Goal: Information Seeking & Learning: Check status

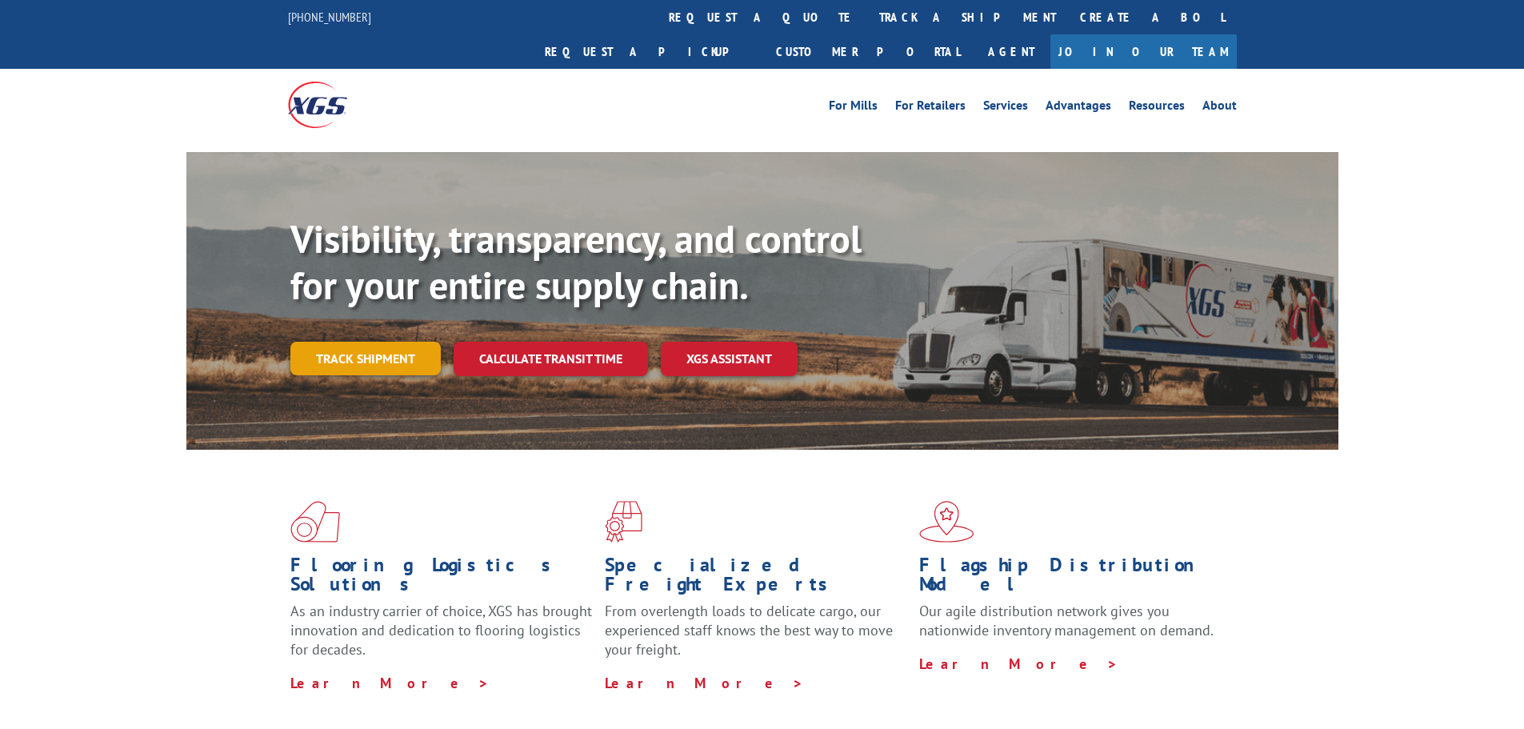
click at [342, 342] on link "Track shipment" at bounding box center [365, 359] width 150 height 34
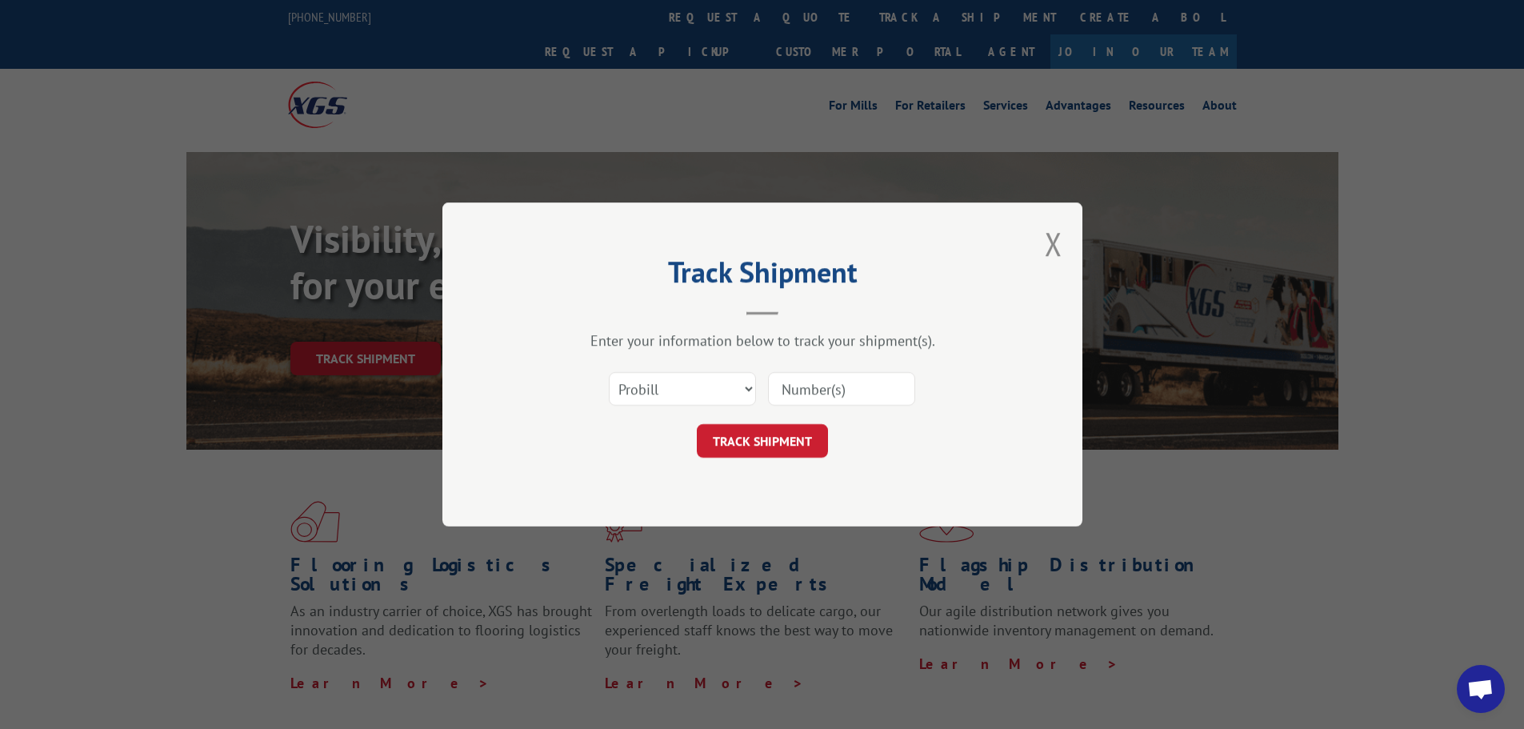
click at [830, 387] on input at bounding box center [841, 389] width 147 height 34
paste input "650-850583"
type input "650-850583"
click at [815, 445] on button "TRACK SHIPMENT" at bounding box center [762, 441] width 131 height 34
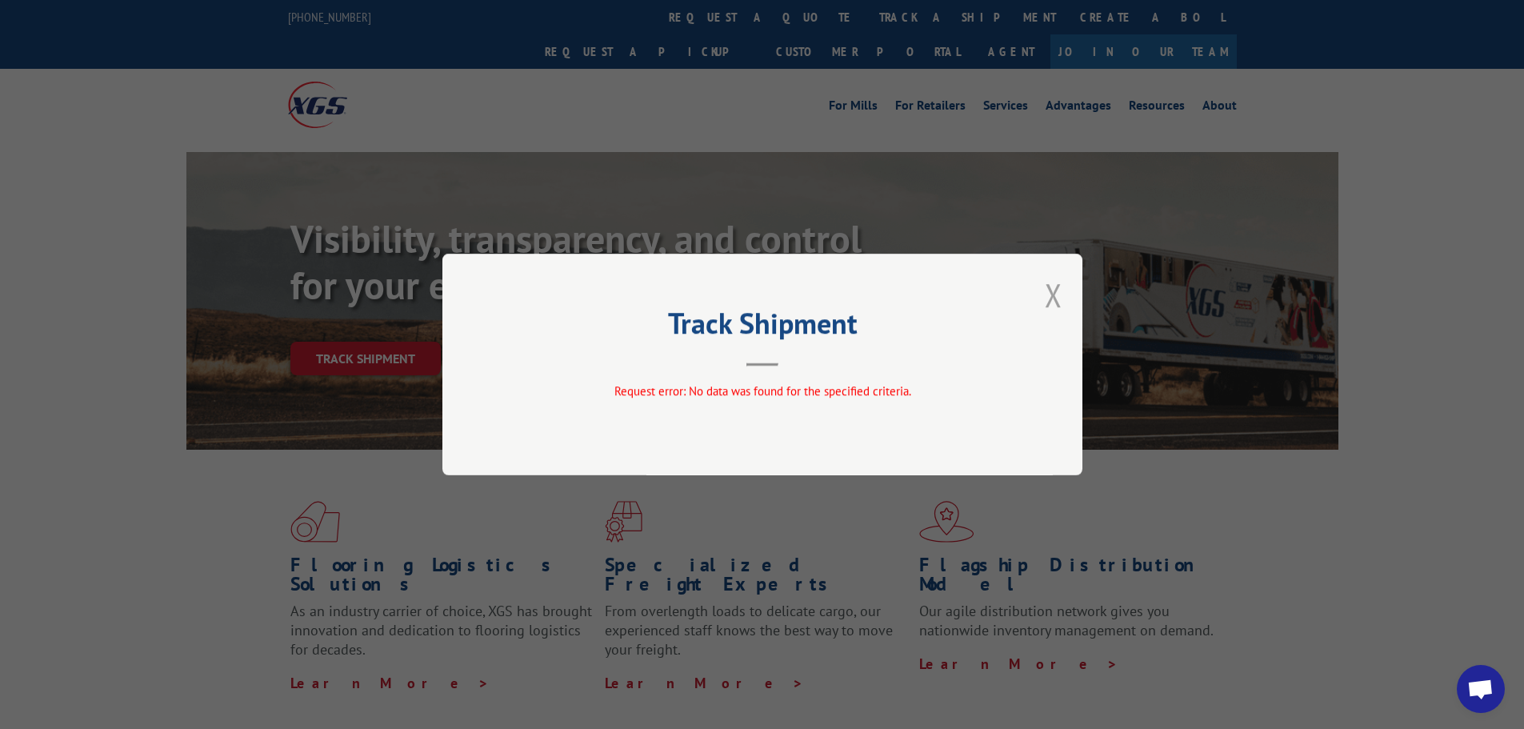
click at [1054, 293] on button "Close modal" at bounding box center [1054, 295] width 18 height 42
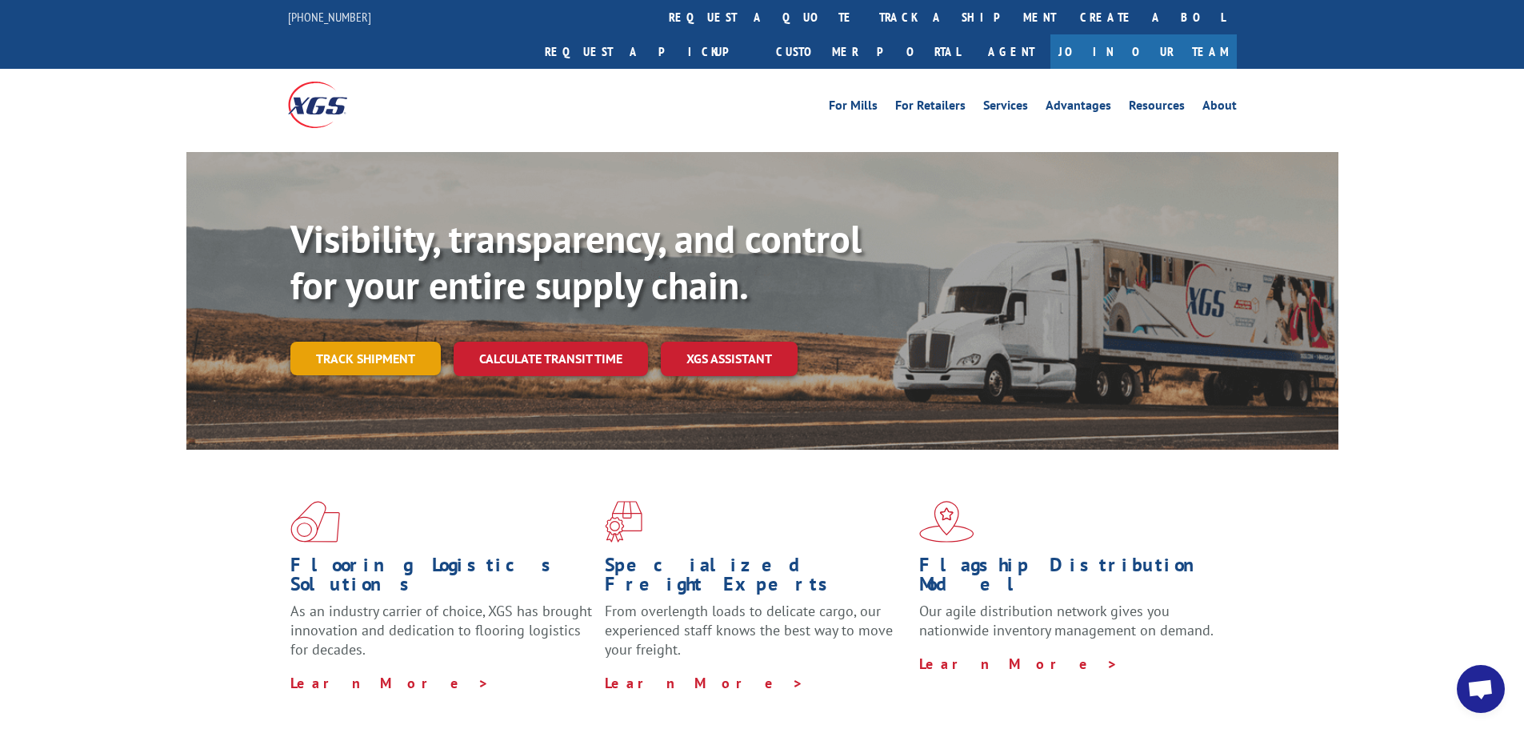
click at [410, 342] on link "Track shipment" at bounding box center [365, 359] width 150 height 34
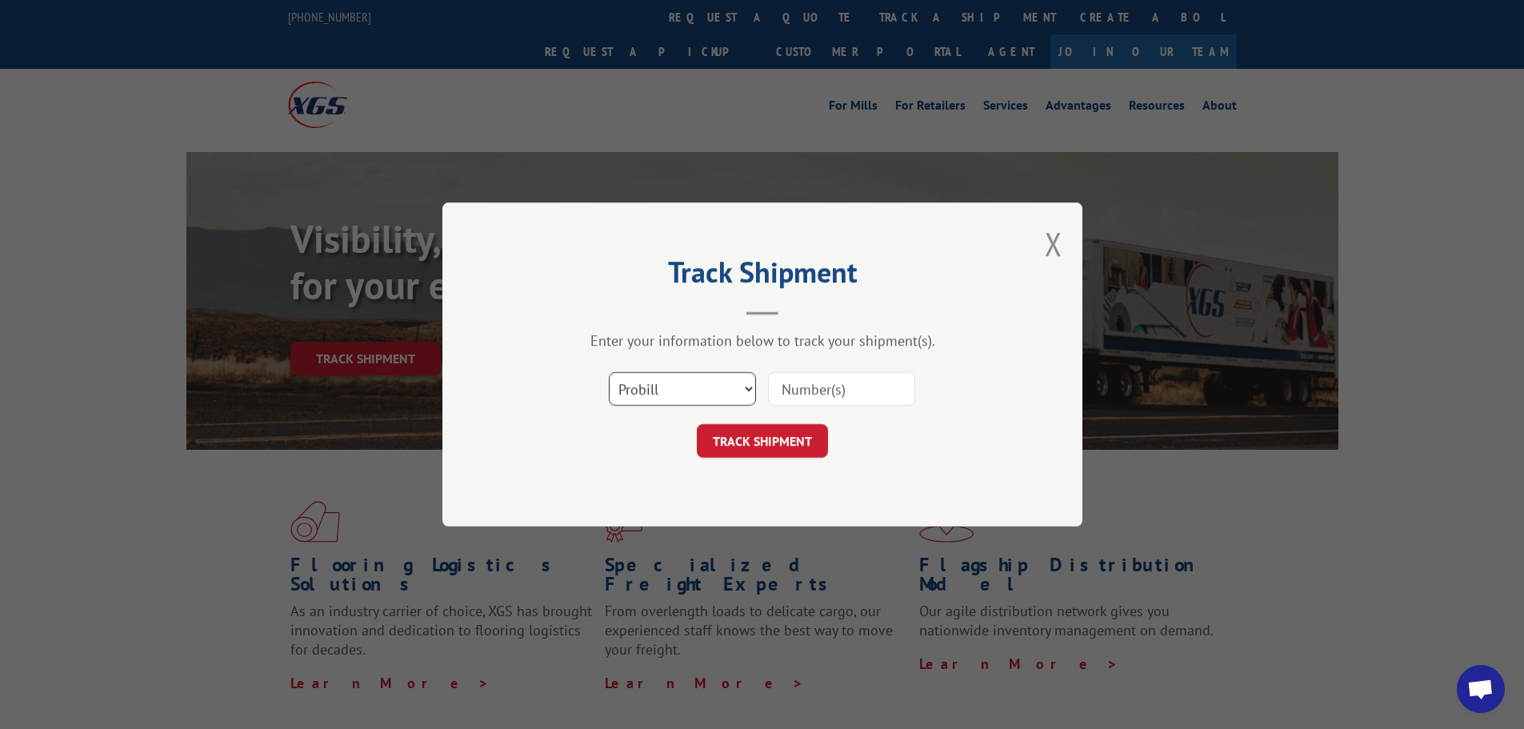
click at [688, 383] on select "Select category... Probill BOL PO" at bounding box center [682, 389] width 147 height 34
select select "bol"
click at [609, 372] on select "Select category... Probill BOL PO" at bounding box center [682, 389] width 147 height 34
click at [796, 395] on input at bounding box center [841, 389] width 147 height 34
paste input "650-850583"
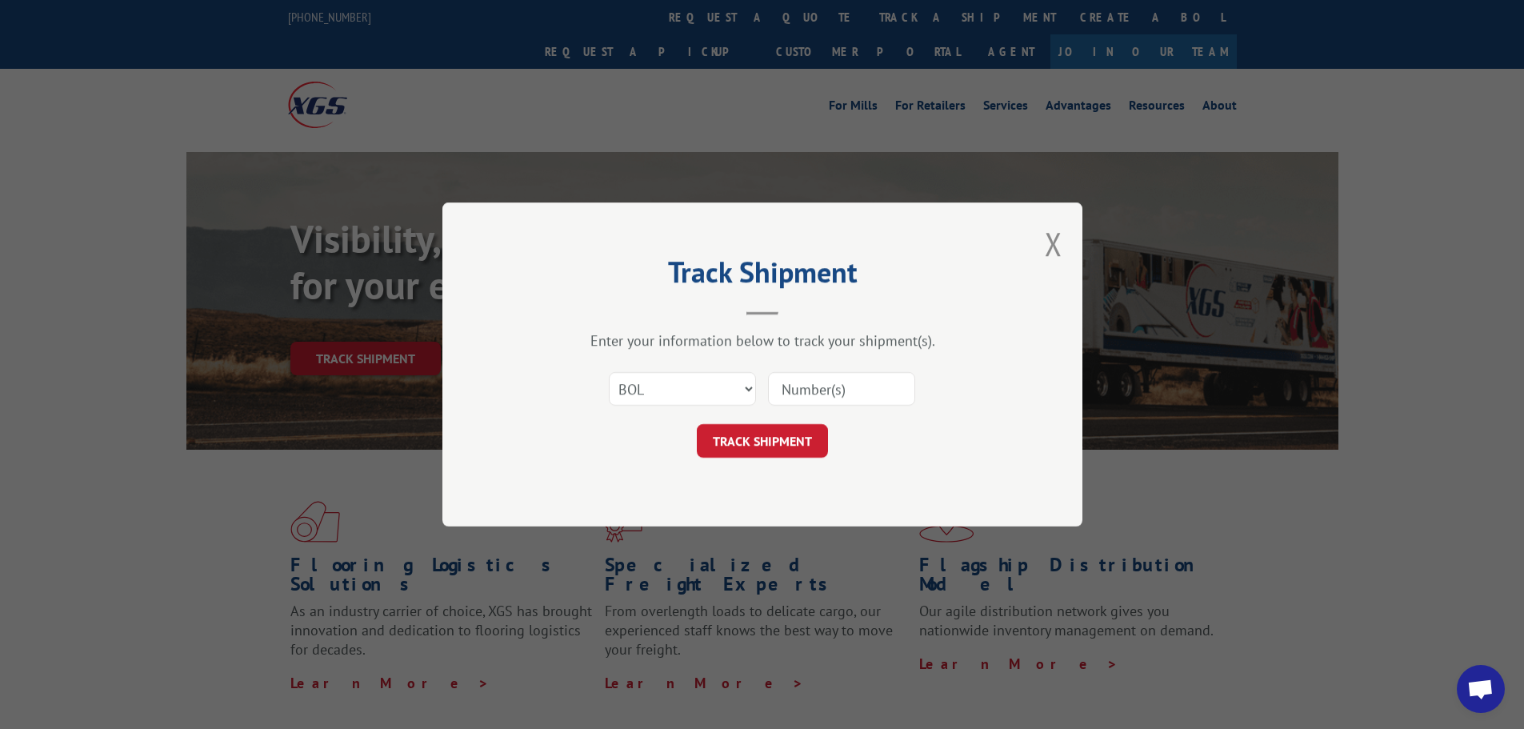
type input "650-850583"
click button "TRACK SHIPMENT" at bounding box center [762, 441] width 131 height 34
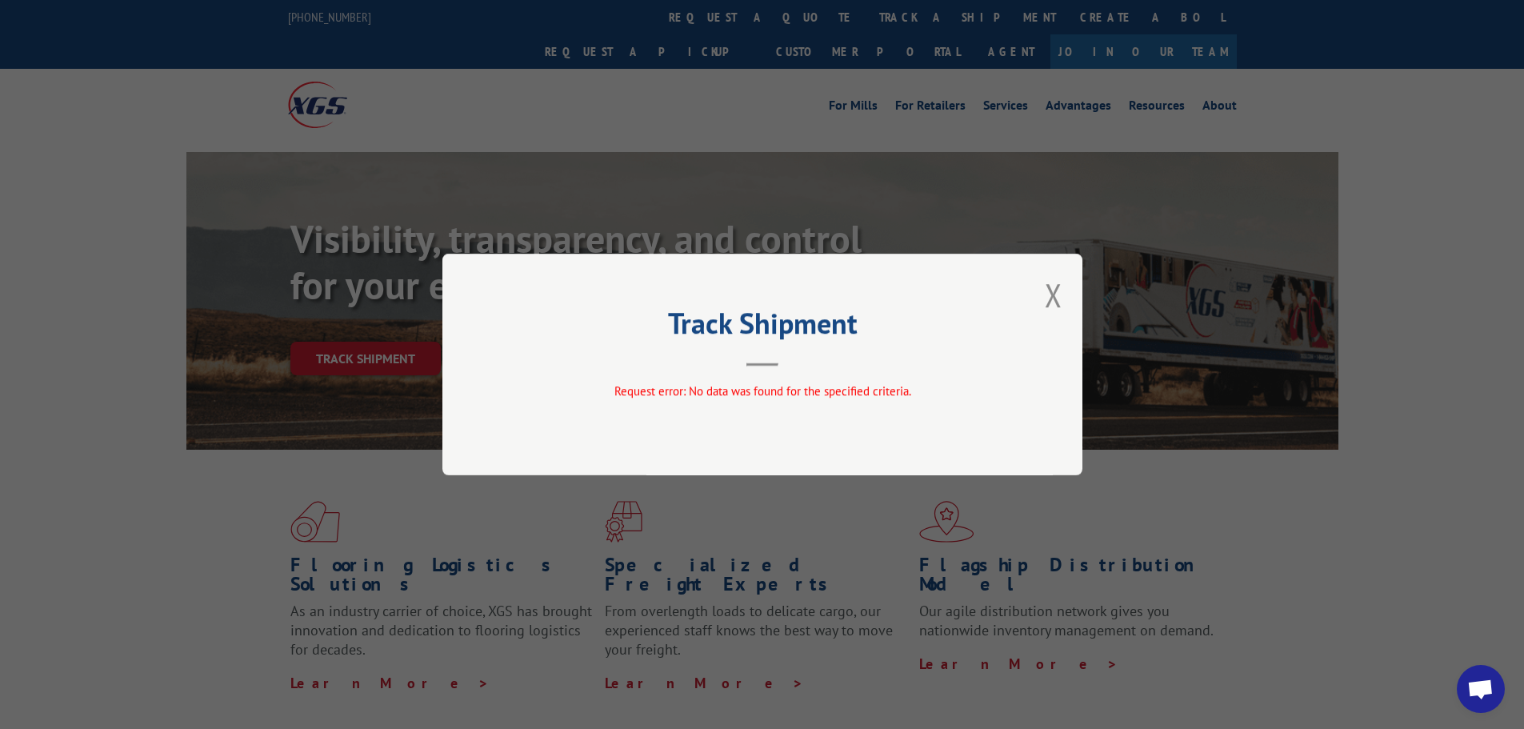
drag, startPoint x: 1061, startPoint y: 300, endPoint x: 970, endPoint y: 306, distance: 91.4
click at [1061, 299] on button "Close modal" at bounding box center [1054, 295] width 18 height 42
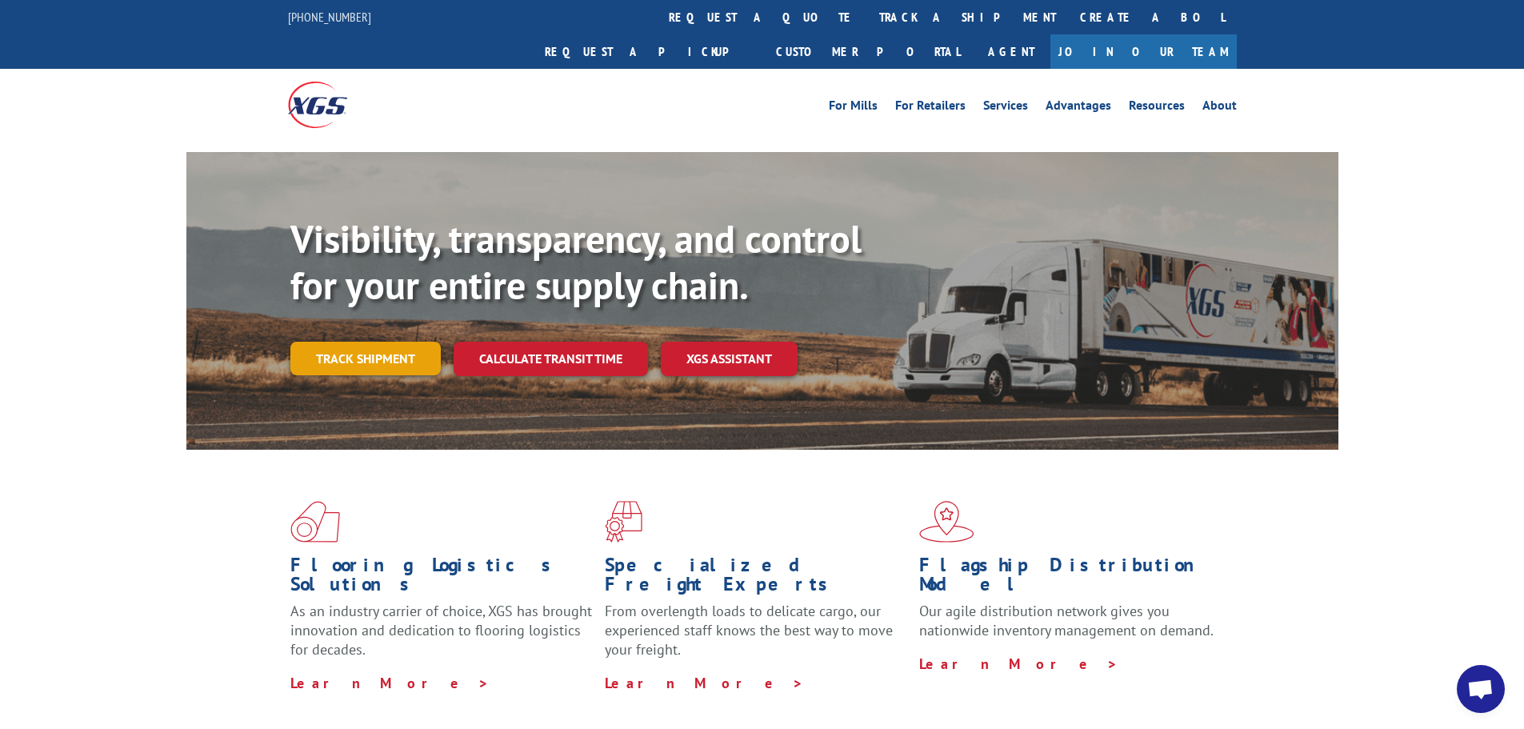
click at [390, 342] on link "Track shipment" at bounding box center [365, 359] width 150 height 34
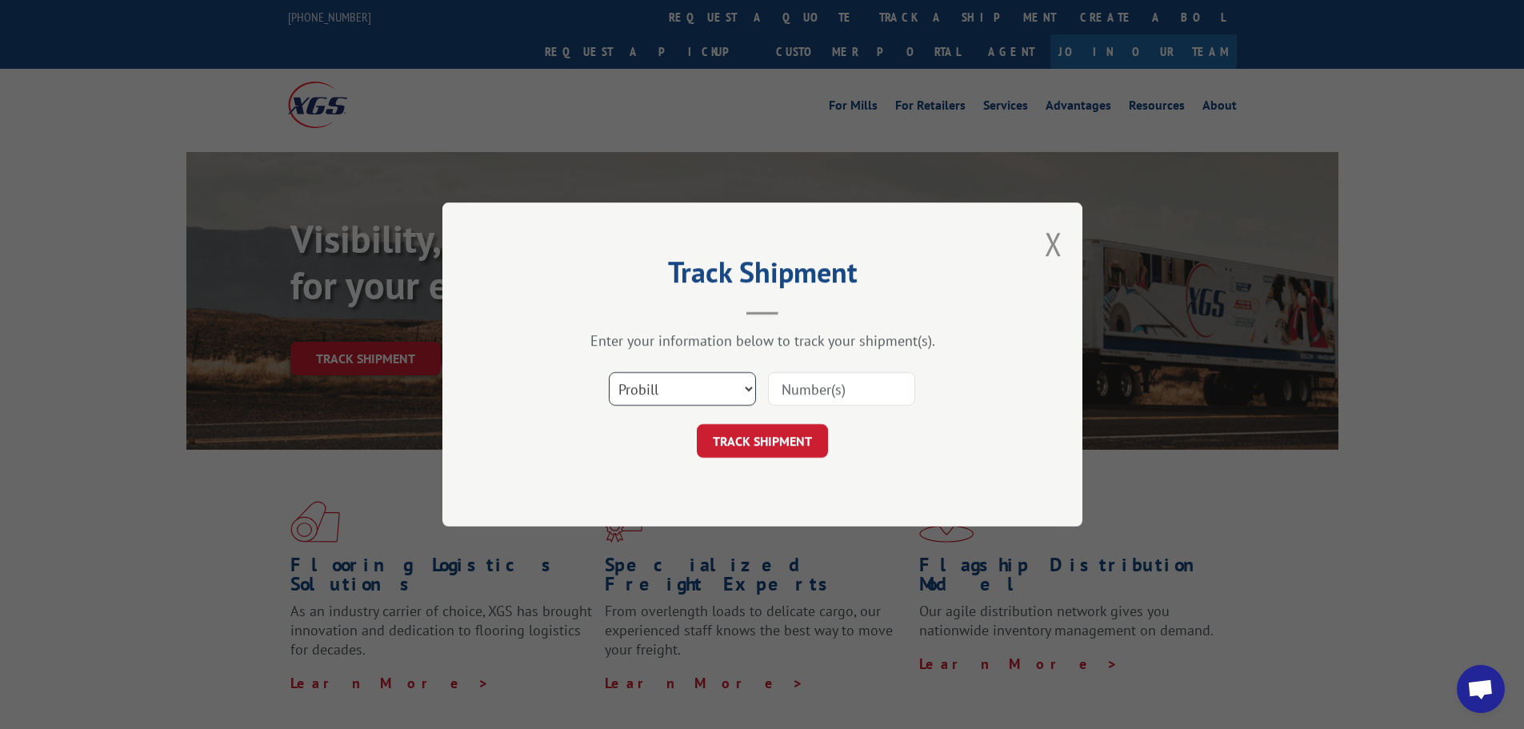
click at [746, 389] on select "Select category... Probill BOL PO" at bounding box center [682, 389] width 147 height 34
select select "po"
click at [609, 372] on select "Select category... Probill BOL PO" at bounding box center [682, 389] width 147 height 34
click at [803, 391] on input at bounding box center [841, 389] width 147 height 34
paste input "650-850583"
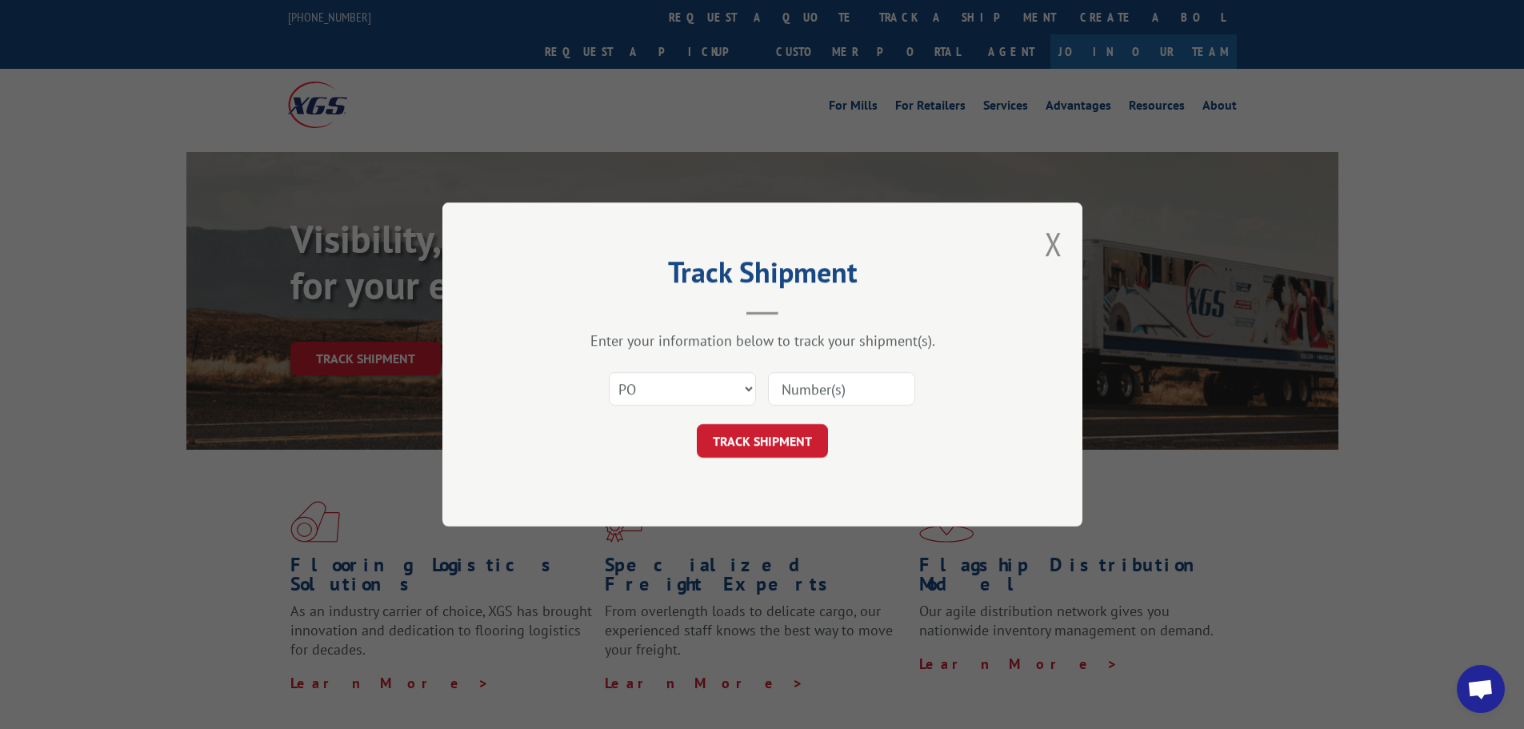
type input "650-850583"
click button "TRACK SHIPMENT" at bounding box center [762, 441] width 131 height 34
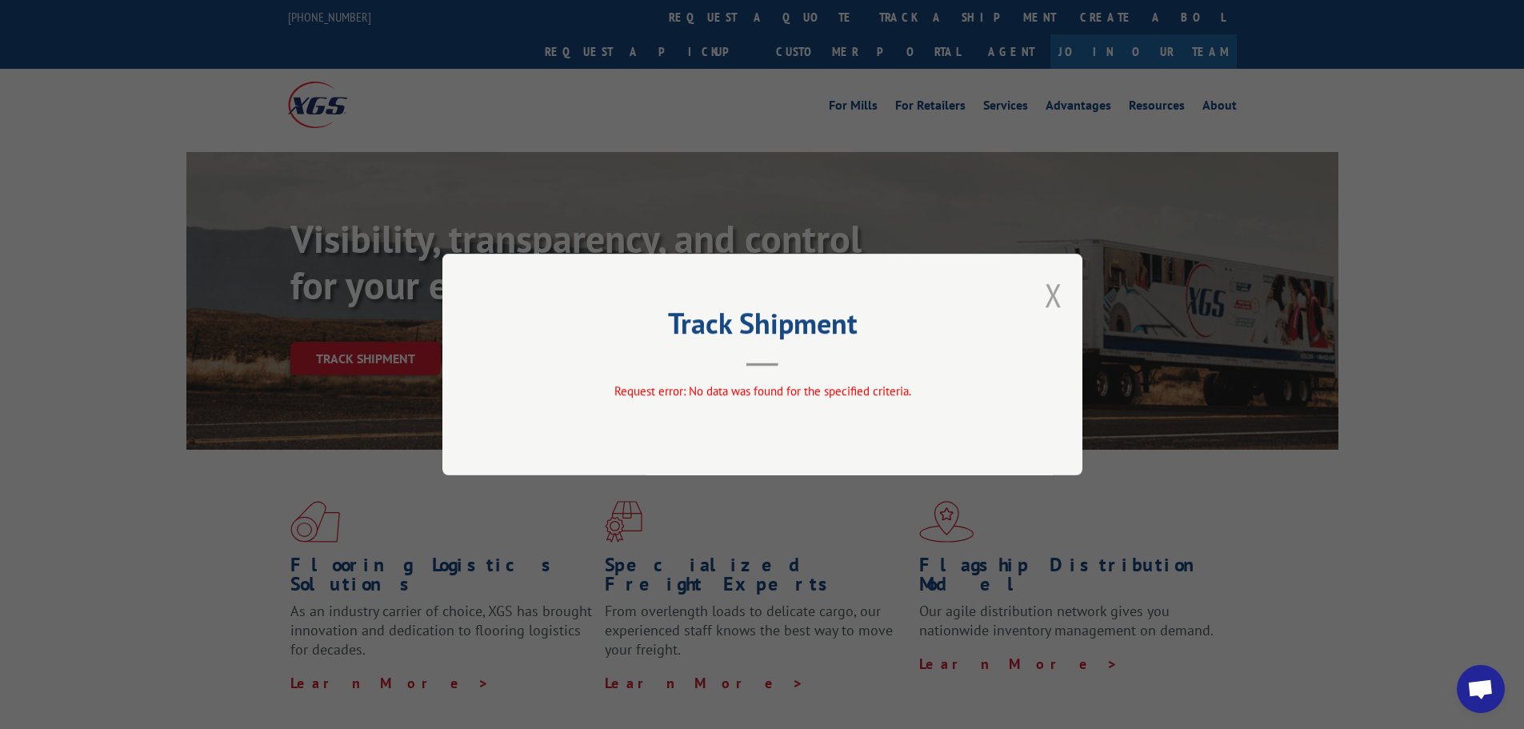
click at [1061, 283] on button "Close modal" at bounding box center [1054, 295] width 18 height 42
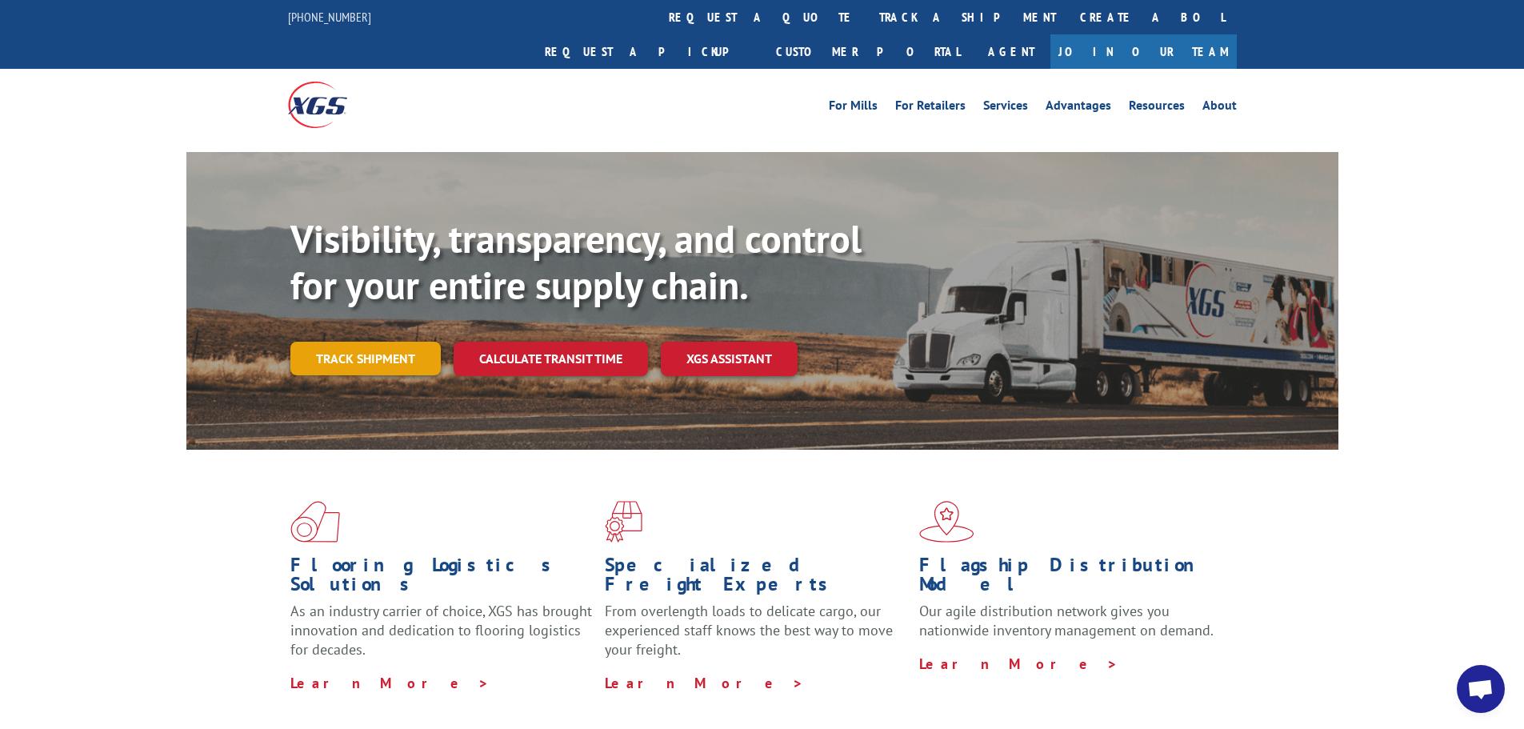
click at [407, 342] on link "Track shipment" at bounding box center [365, 359] width 150 height 34
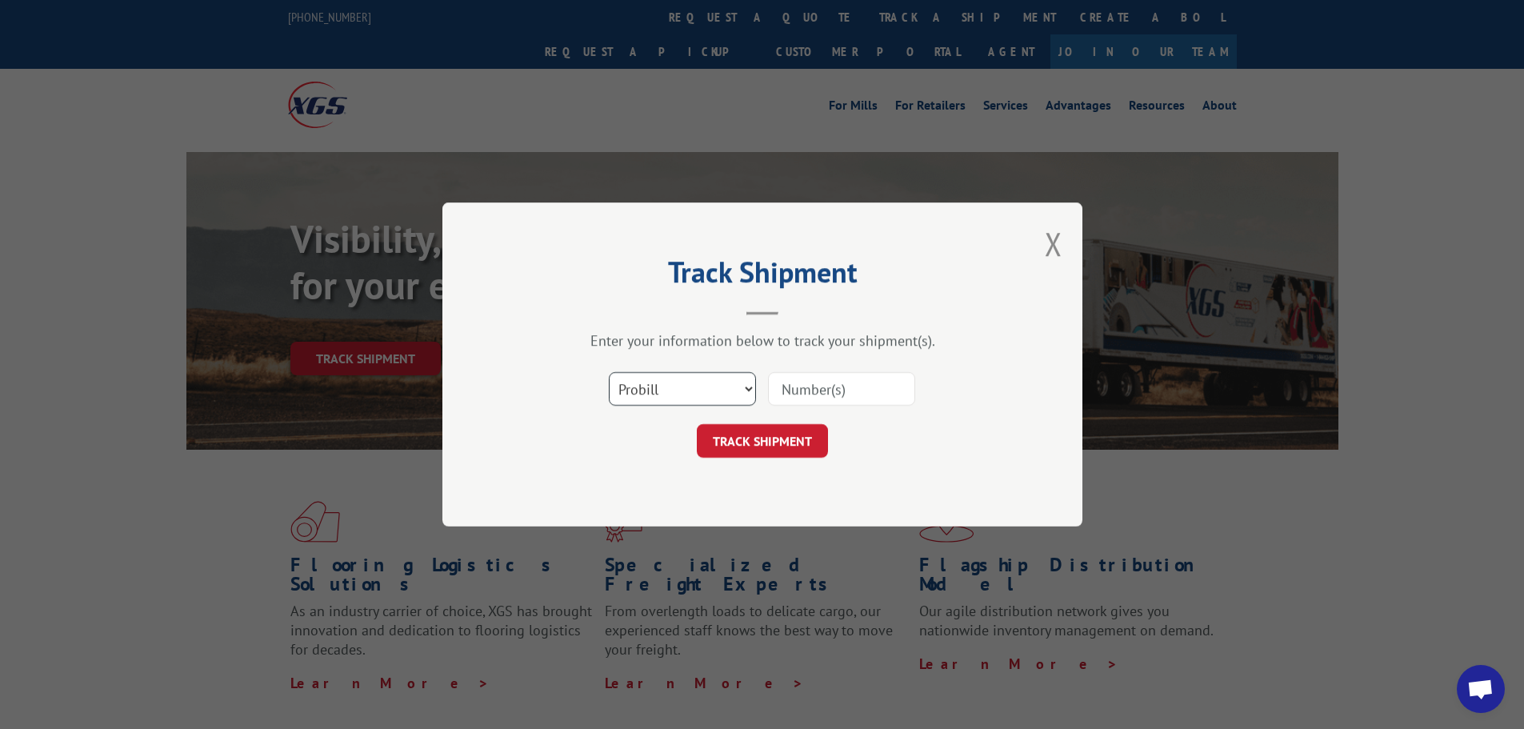
click at [751, 392] on select "Select category... Probill BOL PO" at bounding box center [682, 389] width 147 height 34
select select "bol"
click at [609, 372] on select "Select category... Probill BOL PO" at bounding box center [682, 389] width 147 height 34
click at [802, 394] on input at bounding box center [841, 389] width 147 height 34
type input "2858557"
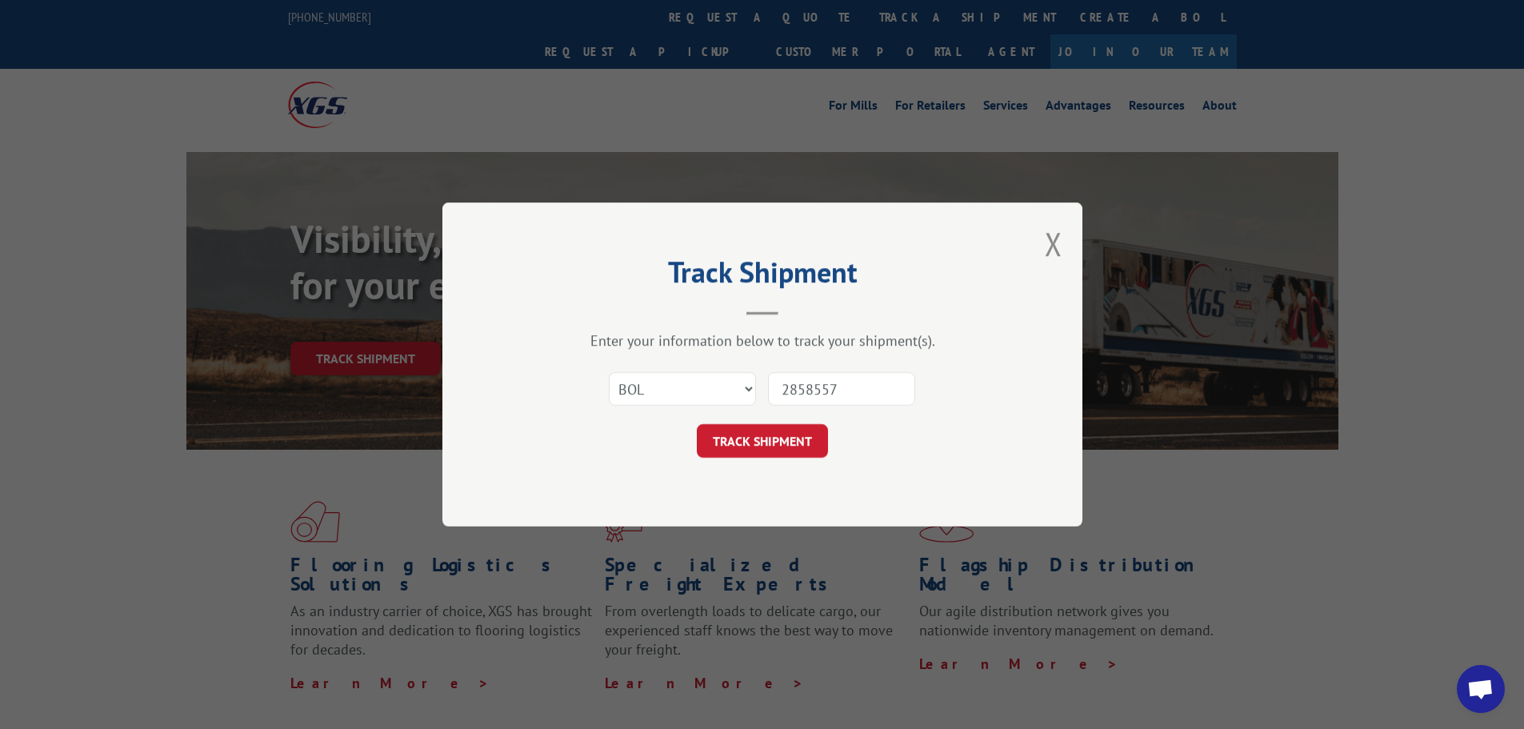
click button "TRACK SHIPMENT" at bounding box center [762, 441] width 131 height 34
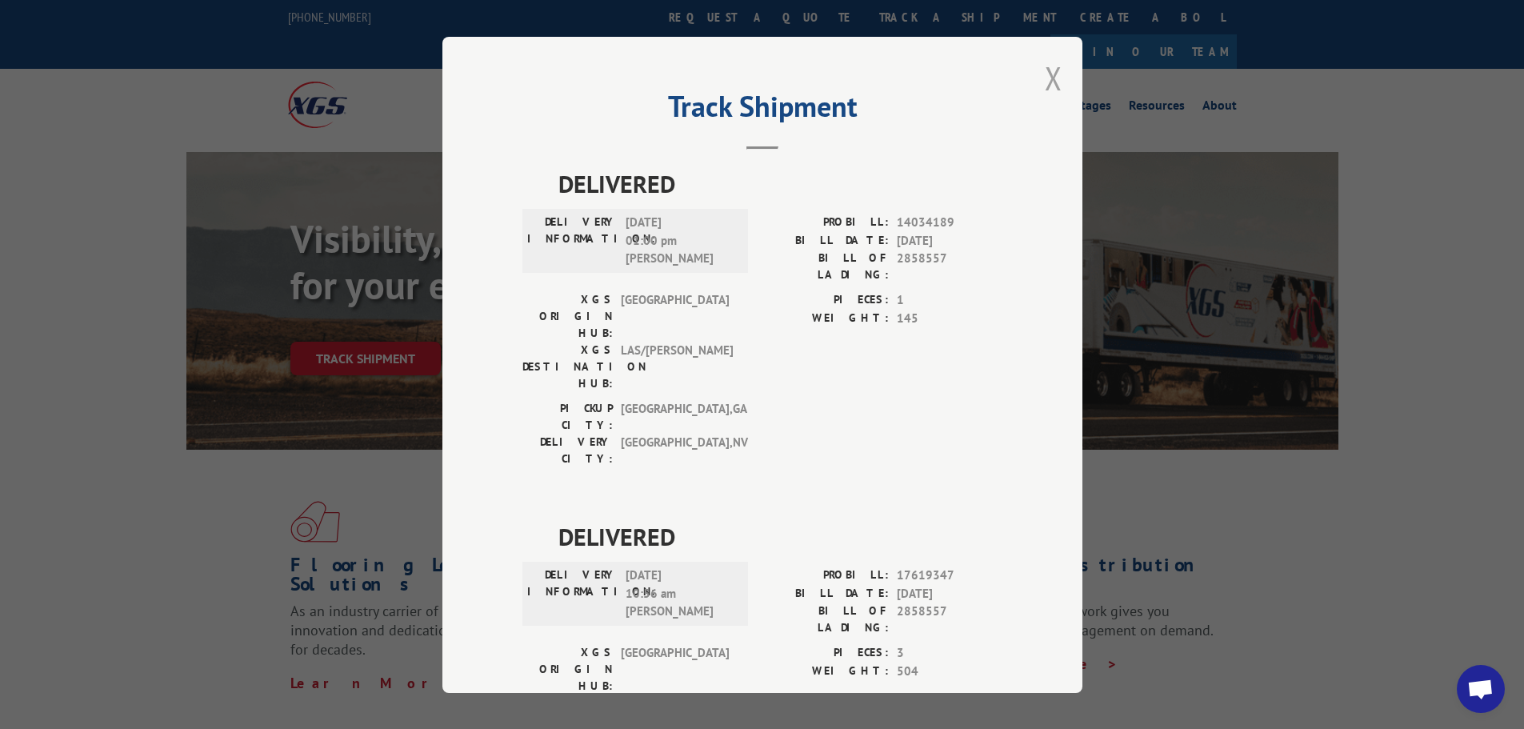
click at [1049, 75] on button "Close modal" at bounding box center [1054, 78] width 18 height 42
